Goal: Task Accomplishment & Management: Use online tool/utility

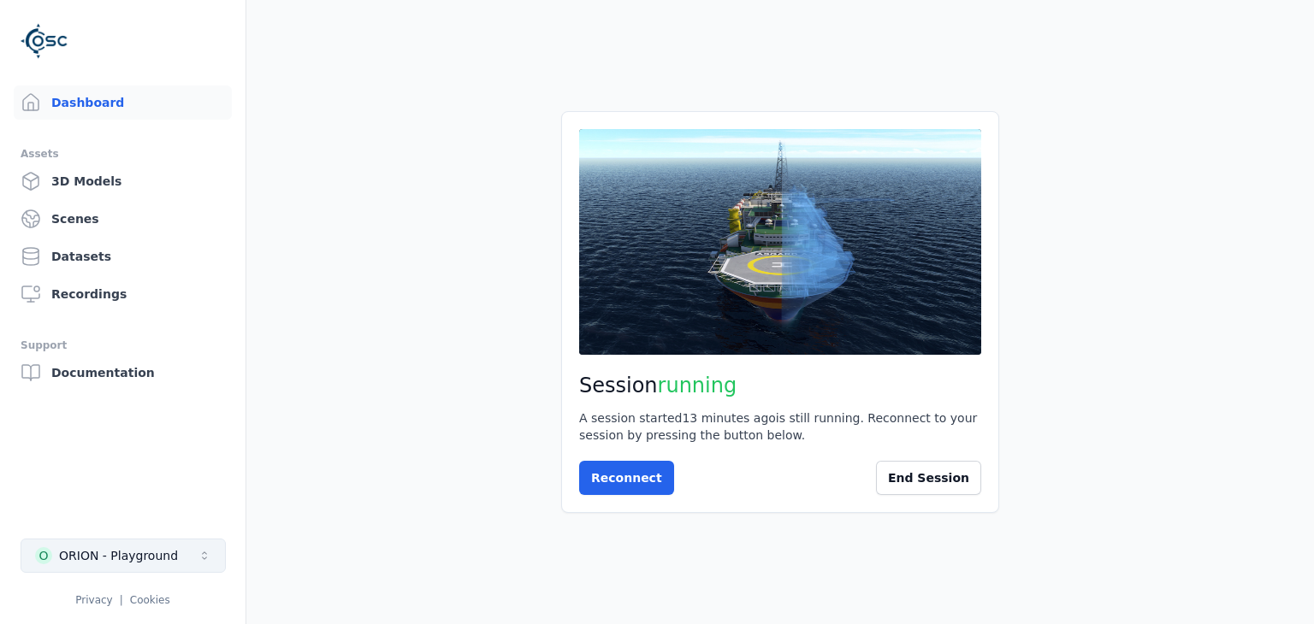
click at [202, 559] on icon "Select a workspace" at bounding box center [205, 556] width 14 height 14
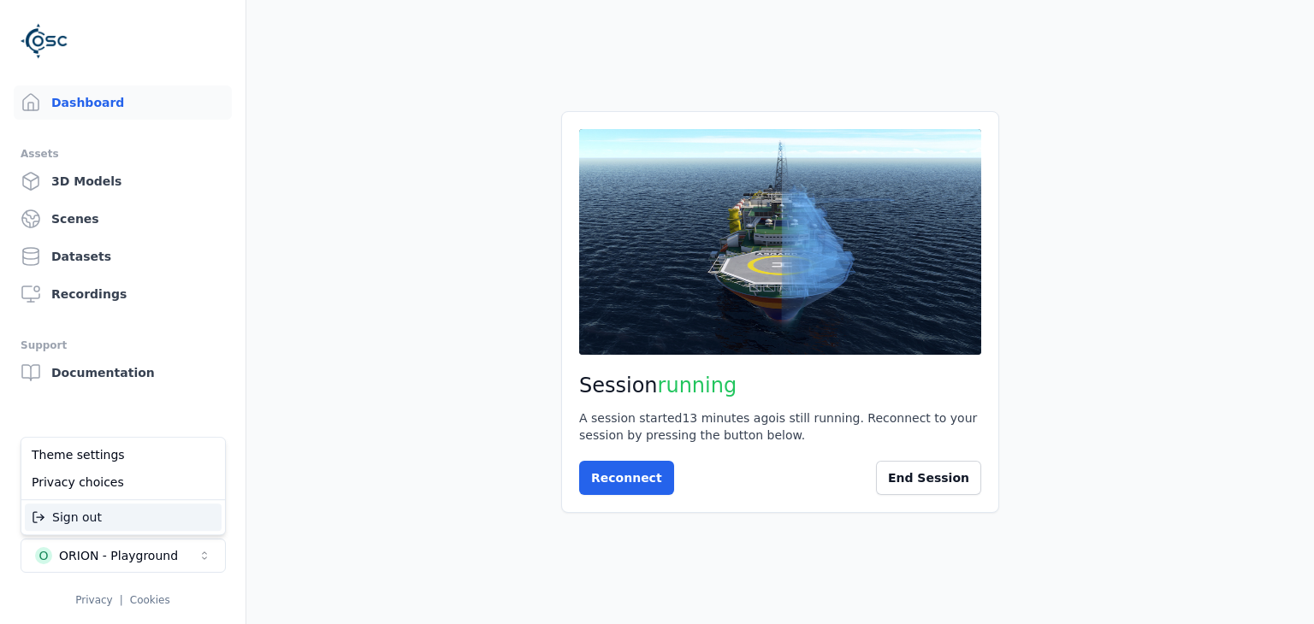
click at [204, 559] on html "Dashboard Assets 3D Models Scenes Datasets Recordings Support Documentation O O…" at bounding box center [657, 312] width 1314 height 624
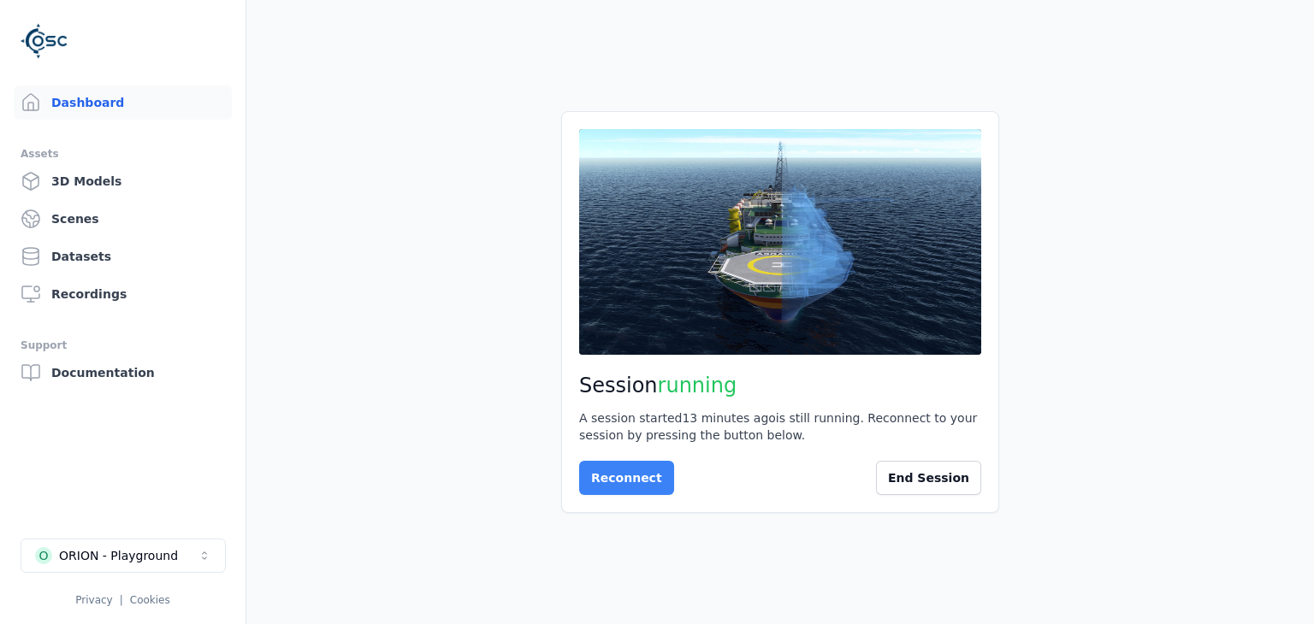
click at [642, 475] on button "Reconnect" at bounding box center [626, 478] width 95 height 34
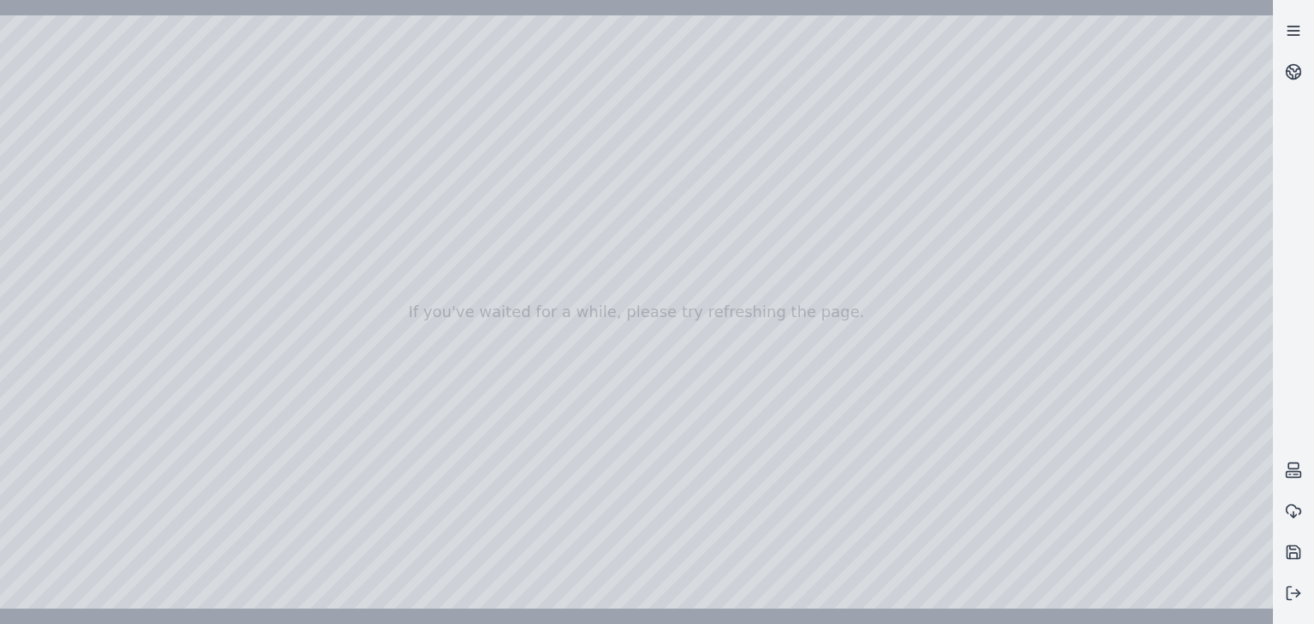
click at [1302, 32] on link at bounding box center [1293, 30] width 41 height 41
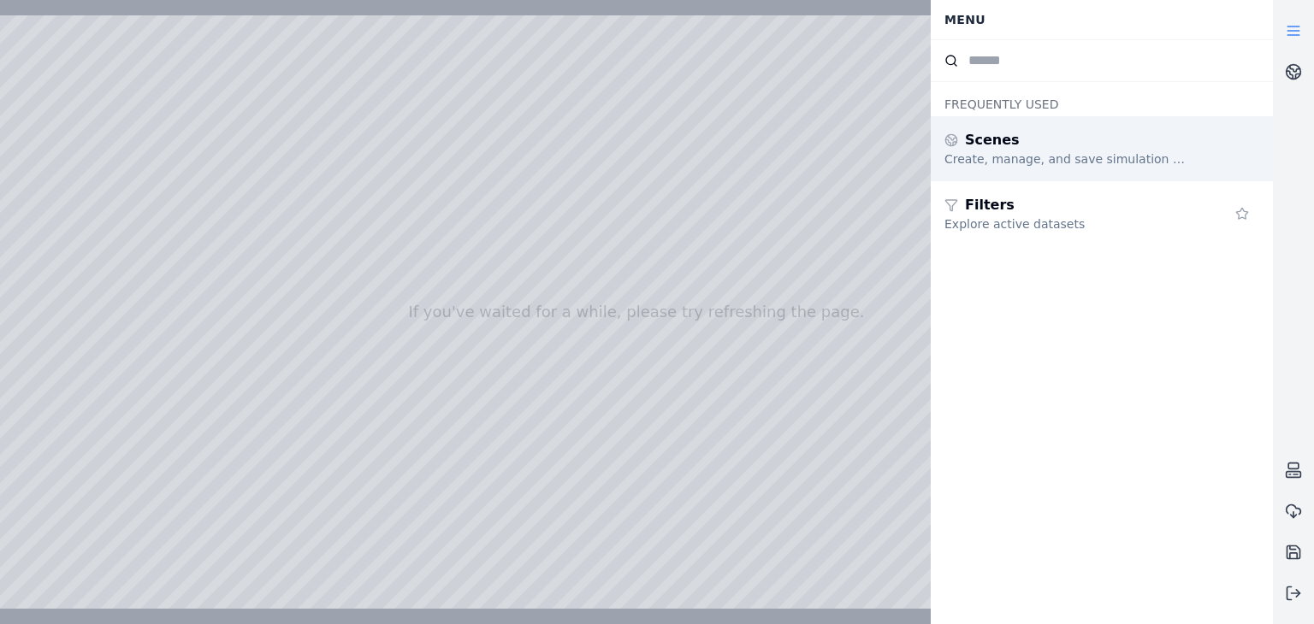
click at [1036, 158] on div "Create, manage, and save simulation scenes" at bounding box center [1067, 159] width 246 height 17
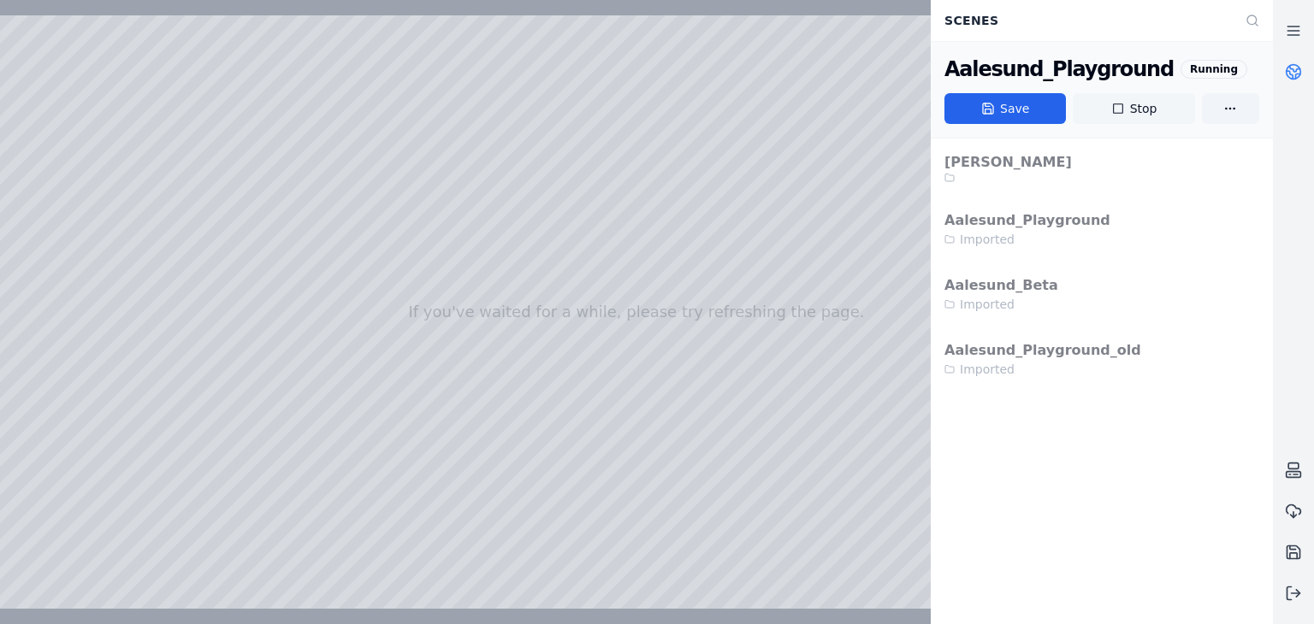
click at [1145, 107] on button "Stop" at bounding box center [1132, 108] width 121 height 31
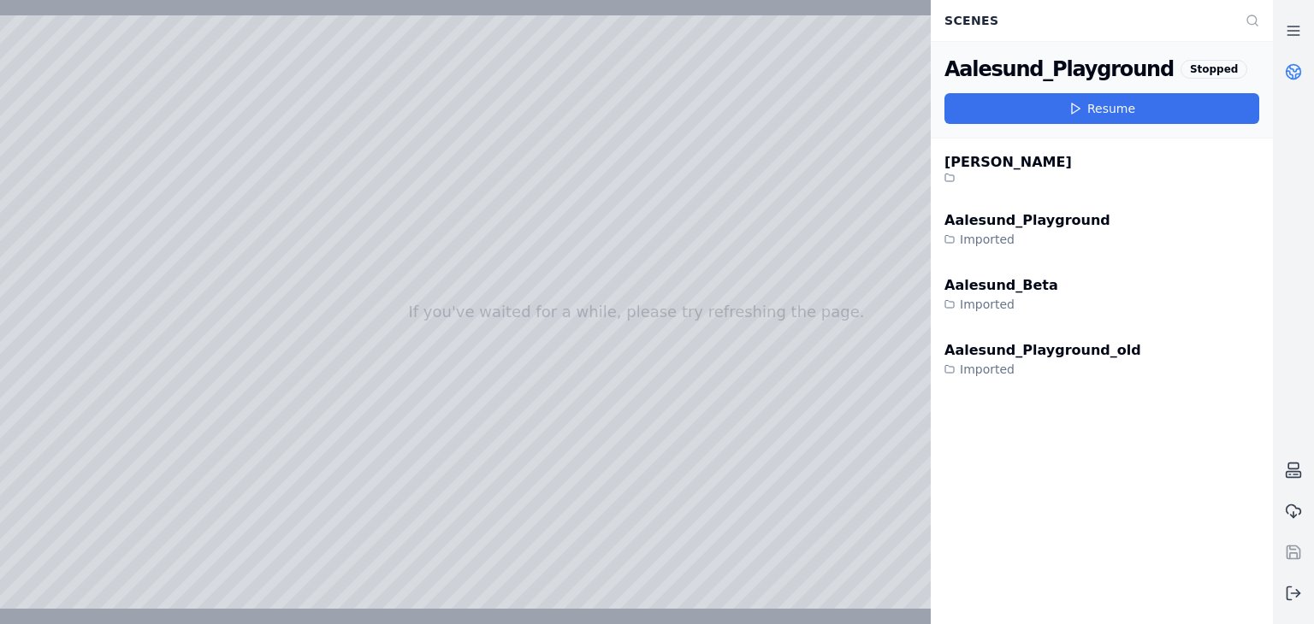
click at [1116, 105] on button "Resume" at bounding box center [1101, 108] width 315 height 31
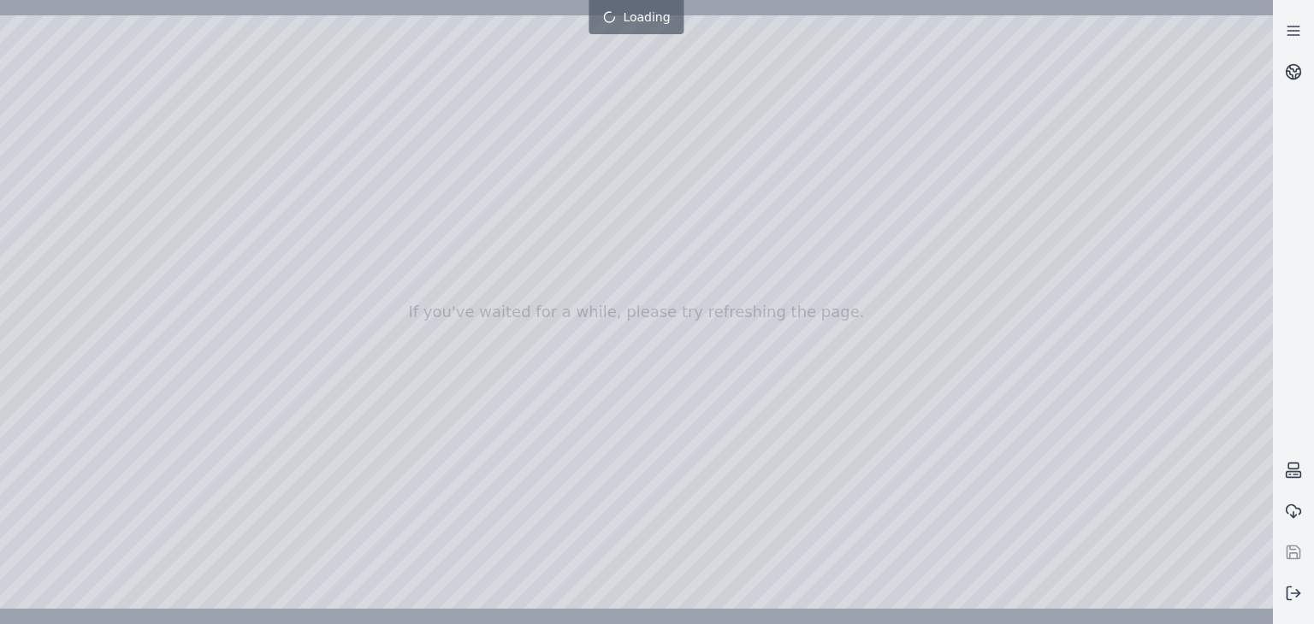
click at [390, 97] on div at bounding box center [636, 312] width 1273 height 594
click at [8, 121] on div at bounding box center [636, 312] width 1273 height 594
click at [434, 179] on div at bounding box center [636, 312] width 1273 height 594
click at [597, 201] on div at bounding box center [636, 312] width 1273 height 594
click at [147, 141] on div at bounding box center [636, 312] width 1273 height 594
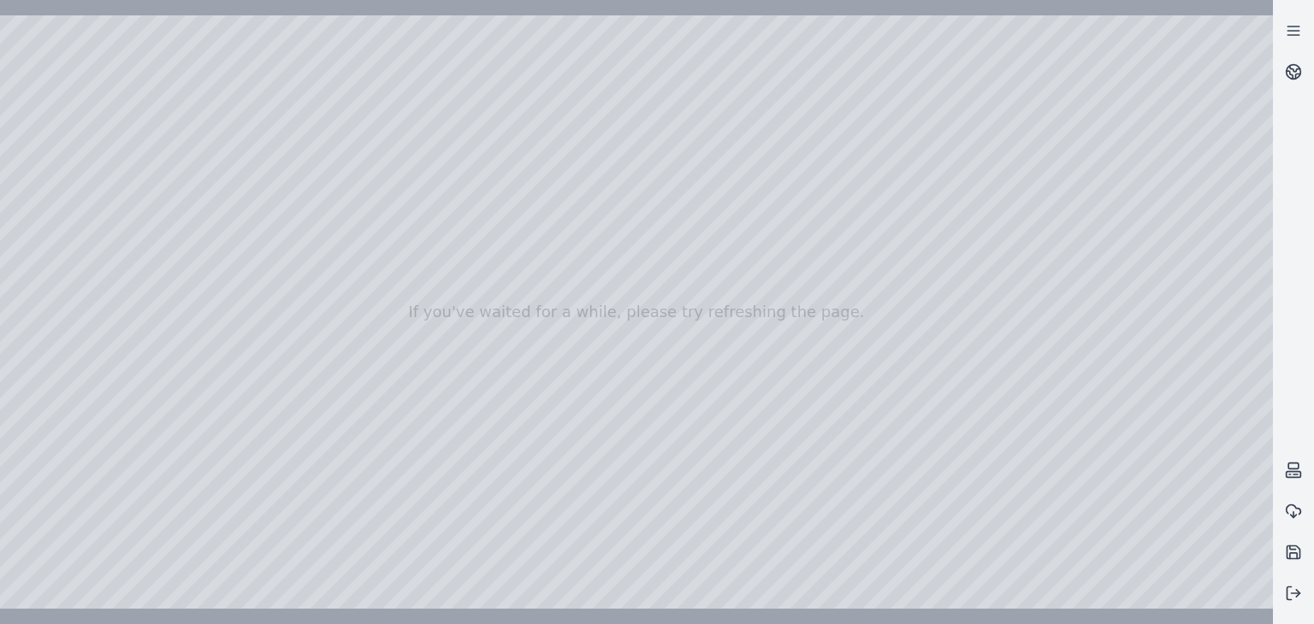
click at [179, 287] on div at bounding box center [636, 312] width 1273 height 594
click at [202, 312] on div at bounding box center [636, 312] width 1273 height 594
click at [204, 336] on div at bounding box center [636, 312] width 1273 height 594
click at [181, 358] on div at bounding box center [636, 312] width 1273 height 594
click at [118, 52] on div at bounding box center [636, 312] width 1273 height 594
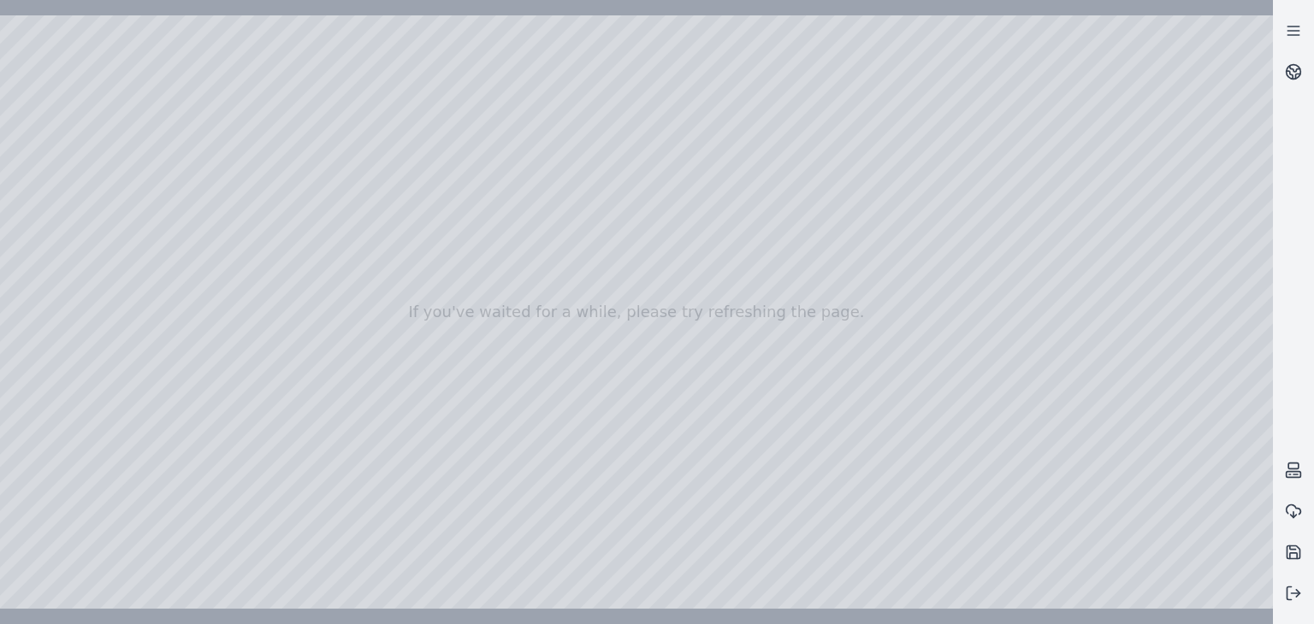
click at [1257, 600] on div at bounding box center [636, 312] width 1273 height 594
drag, startPoint x: 1166, startPoint y: 420, endPoint x: 1123, endPoint y: 494, distance: 85.8
click at [1123, 494] on div at bounding box center [636, 312] width 1273 height 594
click at [1167, 451] on div at bounding box center [636, 312] width 1273 height 594
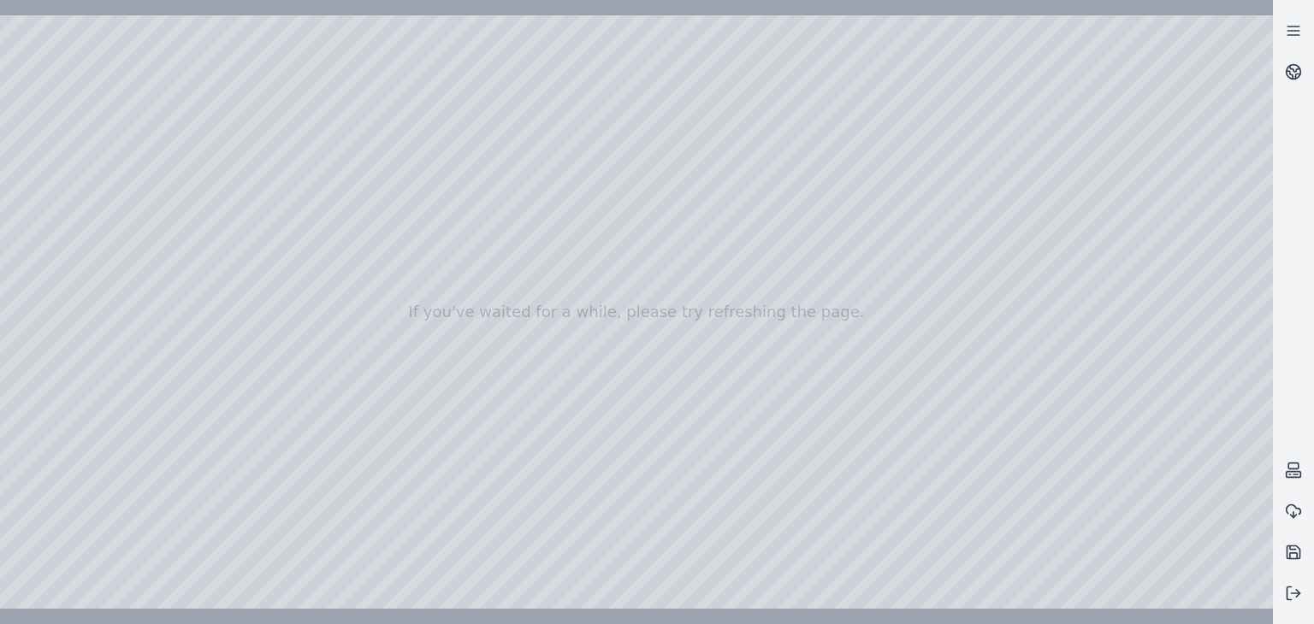
click at [1167, 451] on div at bounding box center [636, 312] width 1273 height 594
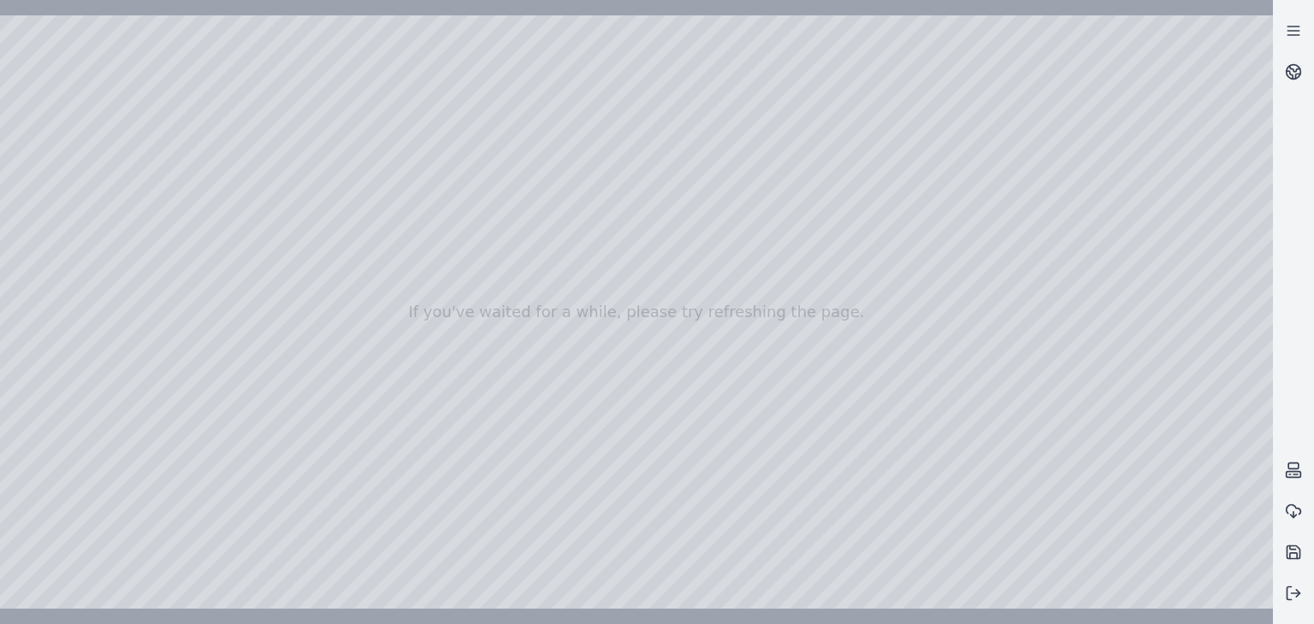
drag, startPoint x: 1171, startPoint y: 451, endPoint x: 1160, endPoint y: 442, distance: 14.0
click at [1160, 442] on div at bounding box center [636, 312] width 1273 height 594
click at [1163, 452] on div at bounding box center [636, 312] width 1273 height 594
